Goal: Task Accomplishment & Management: Use online tool/utility

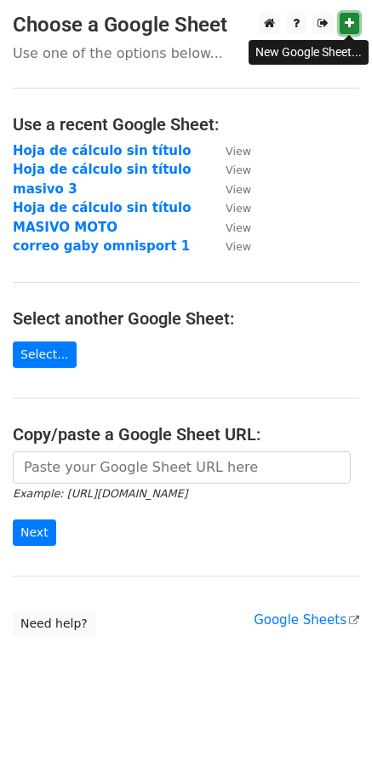
click at [353, 28] on link at bounding box center [350, 23] width 20 height 21
click at [48, 364] on link "Select..." at bounding box center [45, 354] width 64 height 26
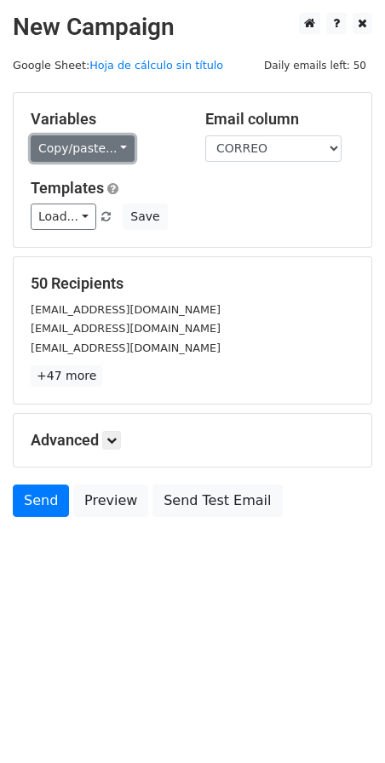
click at [82, 158] on link "Copy/paste..." at bounding box center [83, 148] width 104 height 26
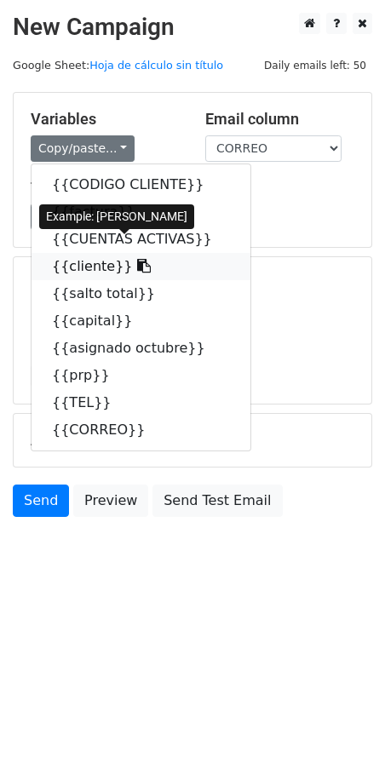
click at [60, 265] on link "{{cliente}}" at bounding box center [140, 266] width 219 height 27
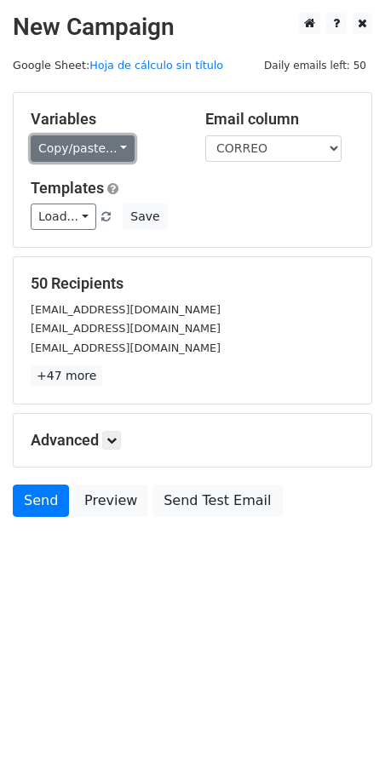
click at [82, 138] on link "Copy/paste..." at bounding box center [83, 148] width 104 height 26
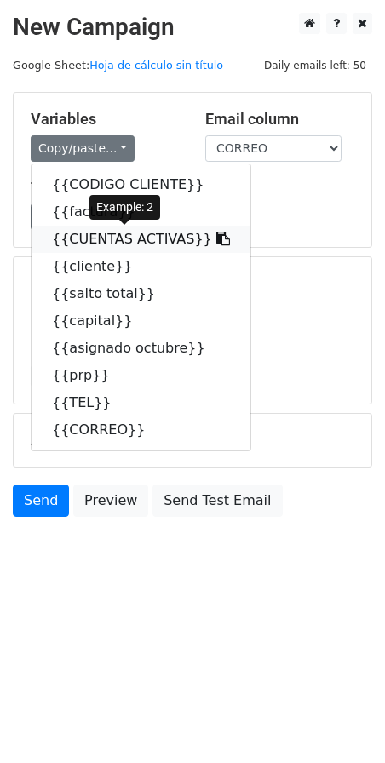
click at [66, 241] on link "{{CUENTAS ACTIVAS}}" at bounding box center [140, 239] width 219 height 27
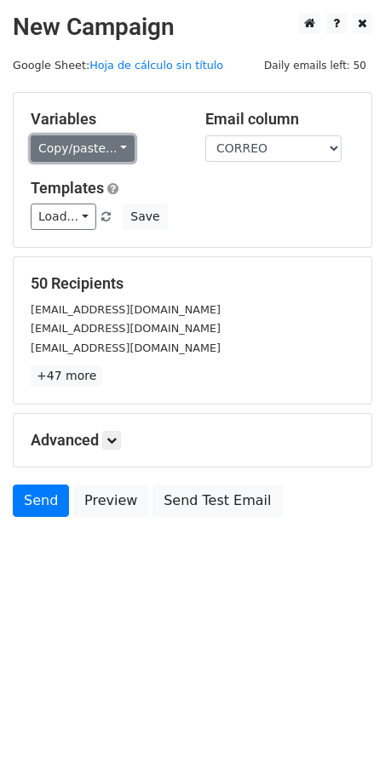
click at [70, 149] on link "Copy/paste..." at bounding box center [83, 148] width 104 height 26
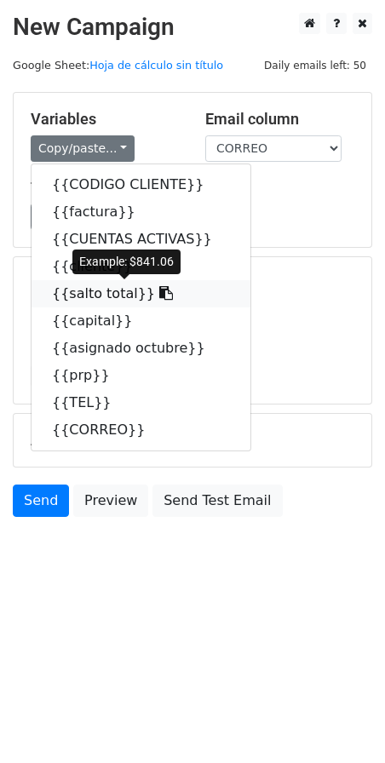
click at [92, 295] on link "{{salto total}}" at bounding box center [140, 293] width 219 height 27
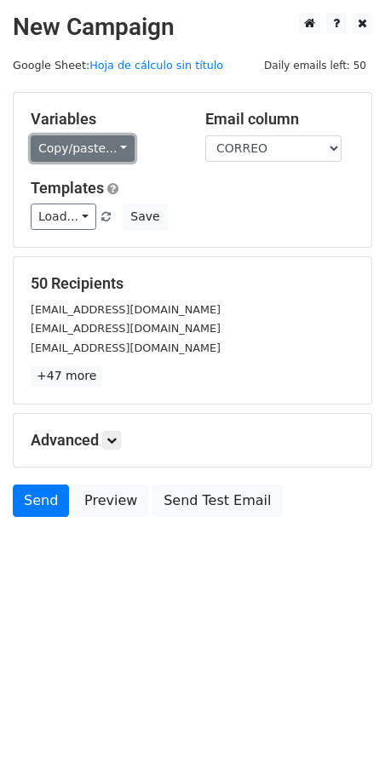
click at [68, 139] on link "Copy/paste..." at bounding box center [83, 148] width 104 height 26
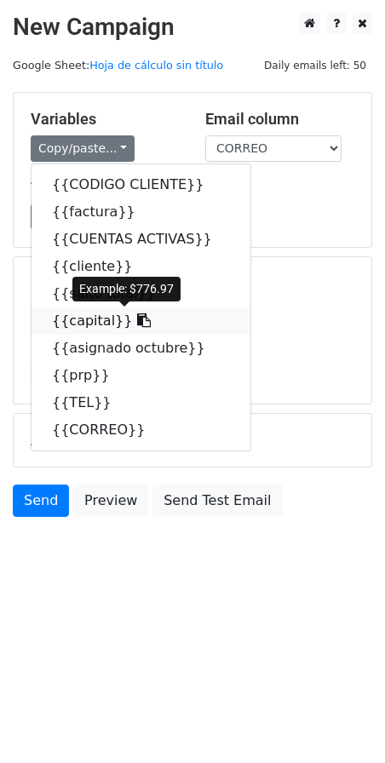
click at [91, 317] on link "{{capital}}" at bounding box center [140, 320] width 219 height 27
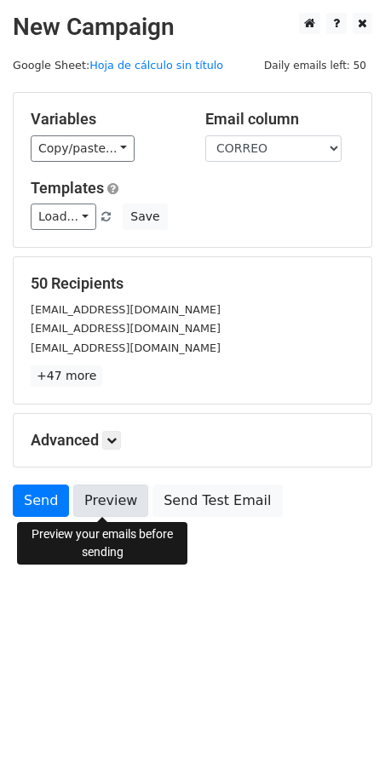
click at [87, 500] on link "Preview" at bounding box center [110, 500] width 75 height 32
